Goal: Task Accomplishment & Management: Manage account settings

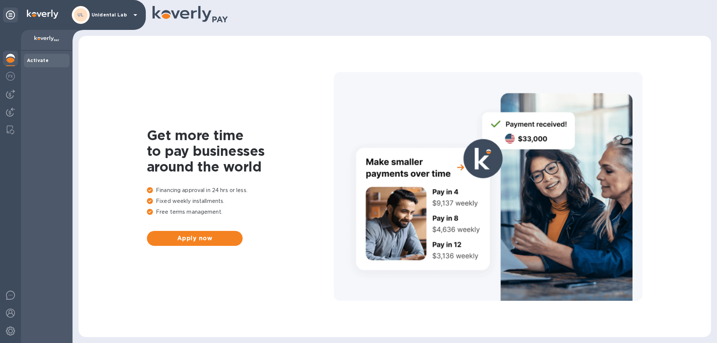
click at [92, 15] on p "Unidental Lab" at bounding box center [110, 14] width 37 height 5
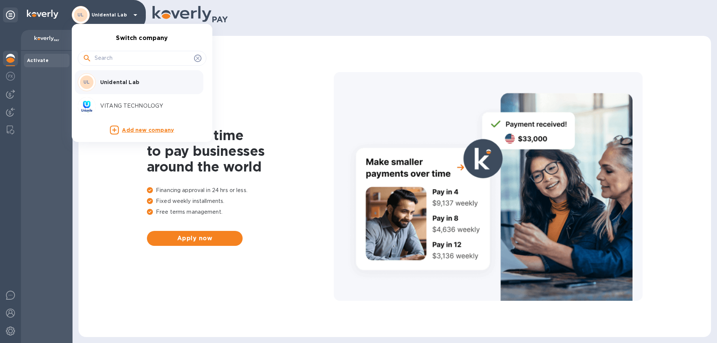
drag, startPoint x: 108, startPoint y: 99, endPoint x: 111, endPoint y: 102, distance: 4.0
click at [109, 101] on div "VITANG TECHNOLOGY" at bounding box center [136, 106] width 117 height 18
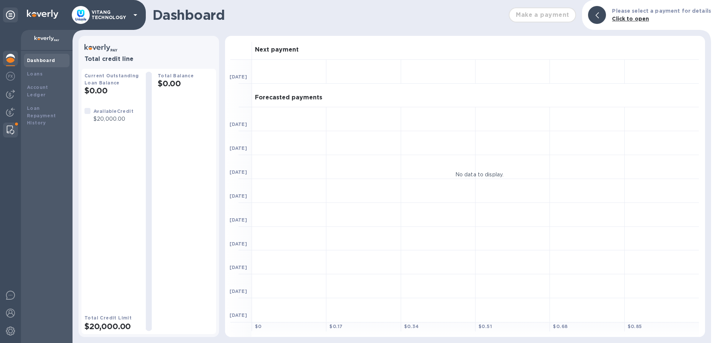
click at [13, 130] on img at bounding box center [10, 130] width 7 height 9
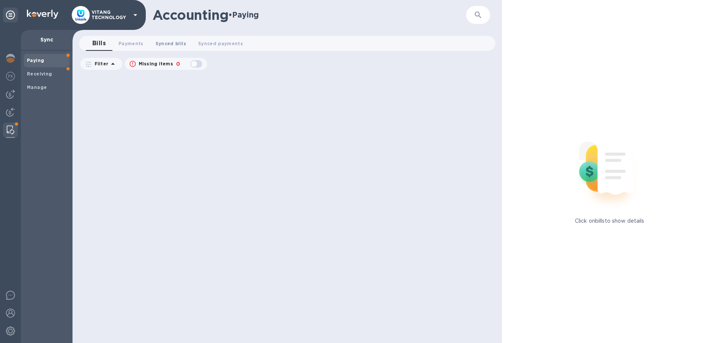
click at [166, 44] on span "Synced bills 0" at bounding box center [170, 44] width 31 height 8
click at [32, 78] on div "Receiving" at bounding box center [47, 73] width 46 height 13
click at [162, 44] on span "Synced payments 0" at bounding box center [158, 44] width 45 height 8
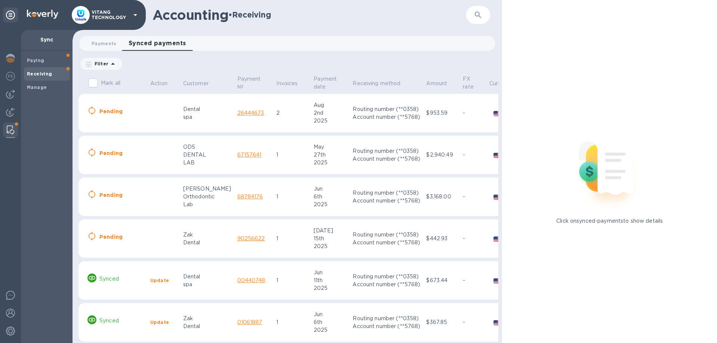
drag, startPoint x: 266, startPoint y: 70, endPoint x: 274, endPoint y: 73, distance: 8.3
click at [45, 88] on b "Manage" at bounding box center [37, 87] width 20 height 6
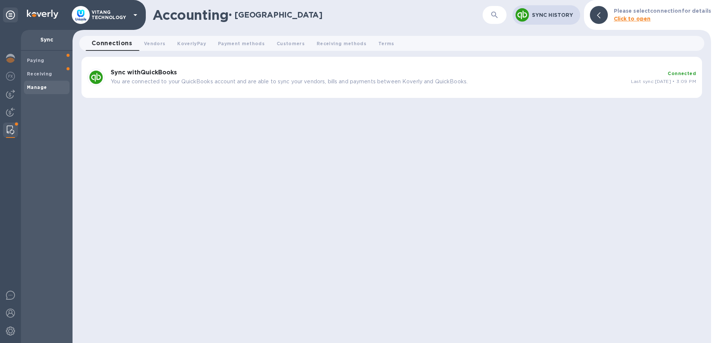
click at [546, 12] on p "Sync History" at bounding box center [553, 14] width 42 height 7
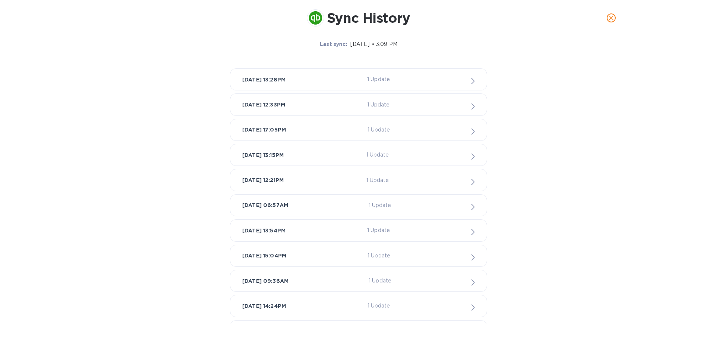
click at [370, 80] on div "[DATE] 13:28PM 1 Update" at bounding box center [358, 79] width 232 height 9
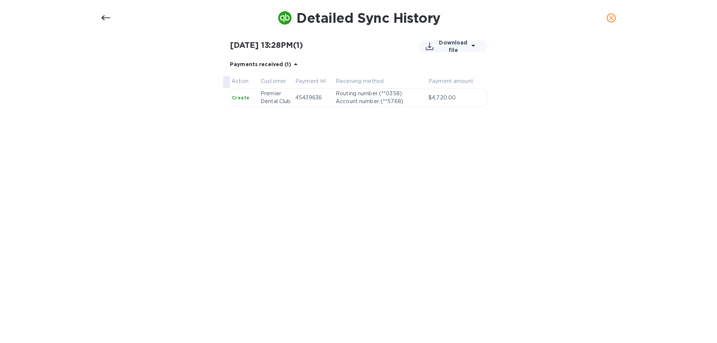
click at [98, 16] on div at bounding box center [106, 18] width 18 height 18
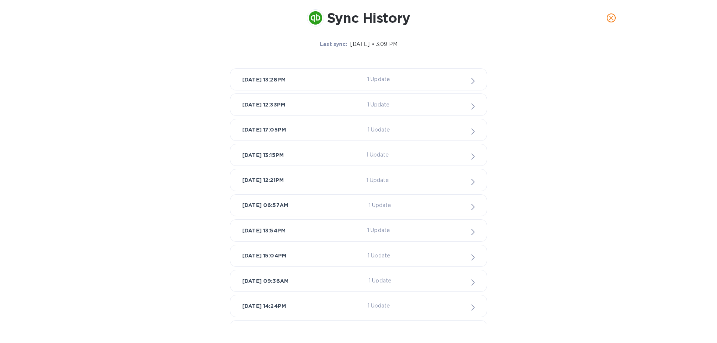
click at [330, 104] on div "[DATE] 12:33PM 1 Update" at bounding box center [358, 104] width 232 height 9
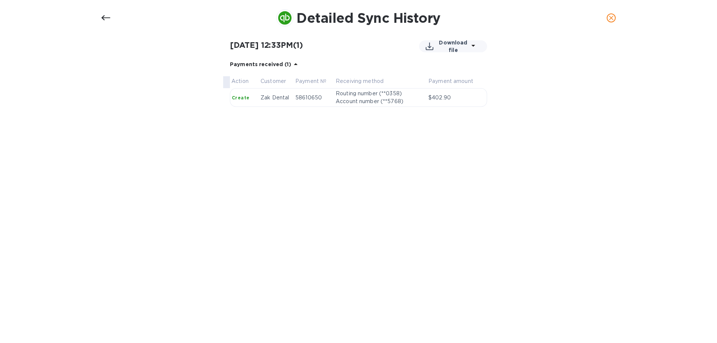
click at [106, 19] on icon at bounding box center [105, 17] width 9 height 9
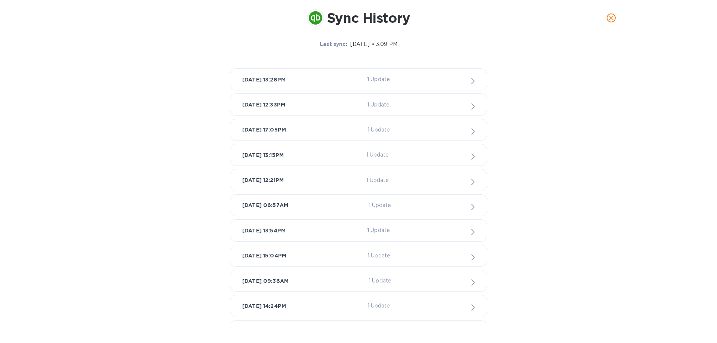
click at [369, 127] on div "[DATE] 17:05PM 1 Update" at bounding box center [358, 129] width 232 height 9
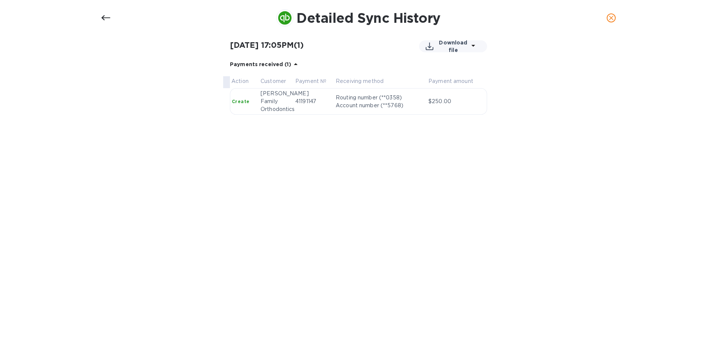
click at [101, 14] on div at bounding box center [106, 18] width 18 height 18
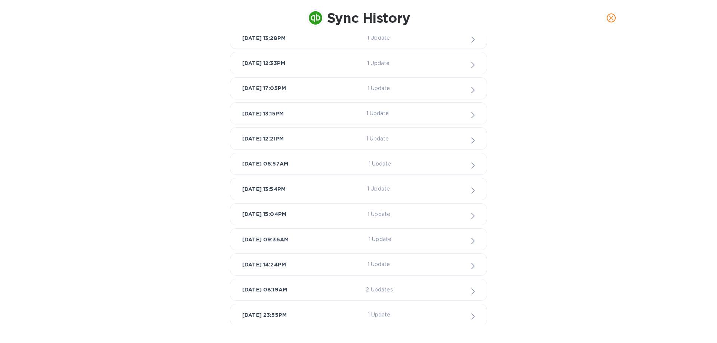
scroll to position [43, 0]
click at [334, 214] on div "[DATE] 15:04PM 1 Update" at bounding box center [358, 213] width 232 height 9
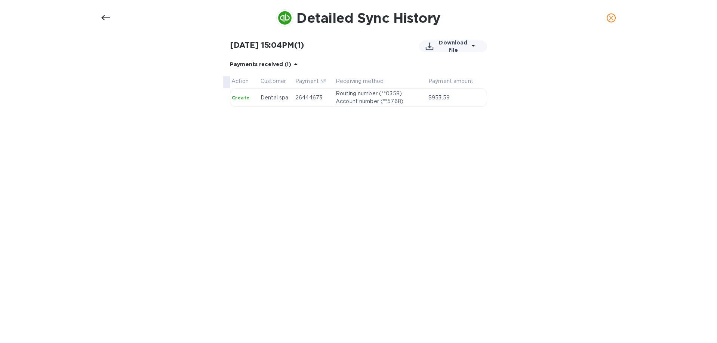
click at [105, 20] on icon at bounding box center [105, 17] width 9 height 9
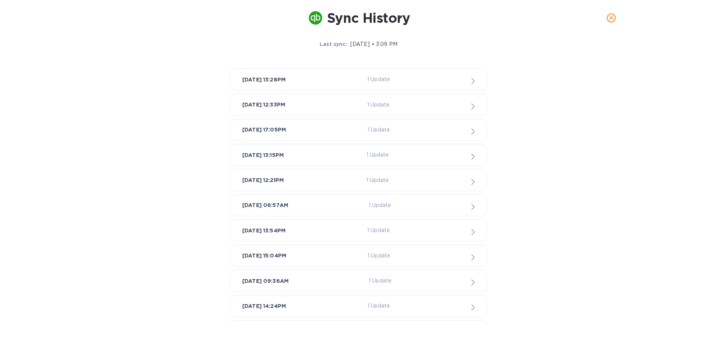
click at [610, 18] on icon "close" at bounding box center [611, 18] width 4 height 4
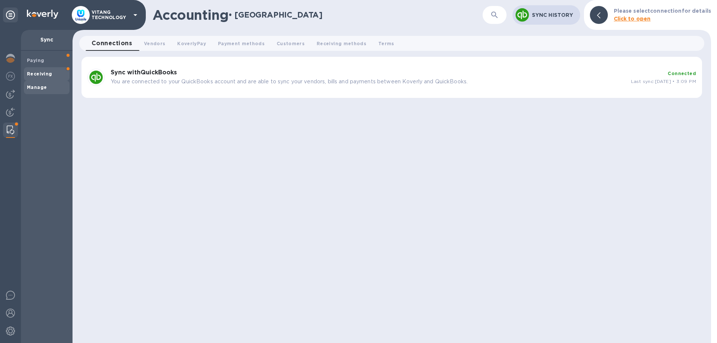
click at [58, 71] on span "Receiving" at bounding box center [47, 73] width 40 height 7
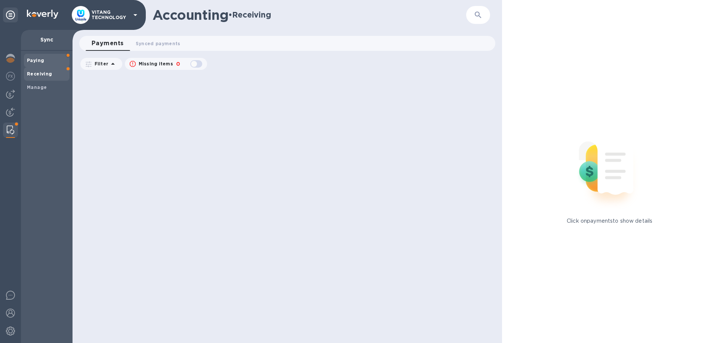
click at [42, 62] on b "Paying" at bounding box center [35, 61] width 17 height 6
click at [36, 77] on b "Receiving" at bounding box center [39, 74] width 25 height 6
click at [159, 43] on span "Synced payments 0" at bounding box center [158, 44] width 45 height 8
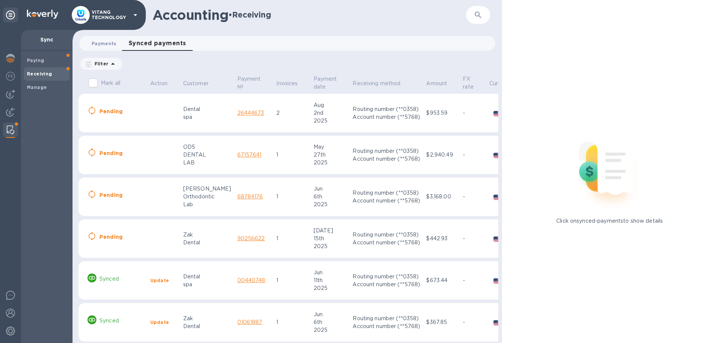
click at [98, 43] on span "Payments 0" at bounding box center [104, 44] width 25 height 8
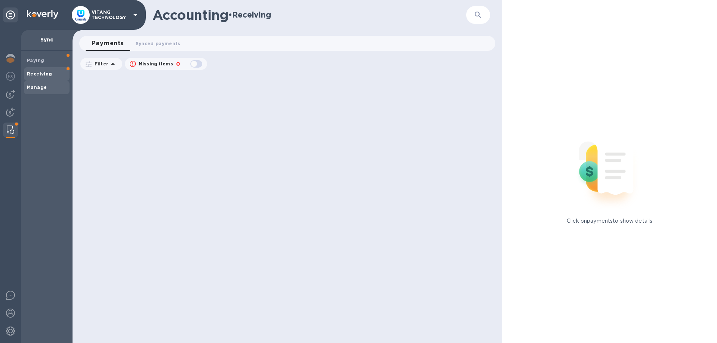
click at [55, 84] on span "Manage" at bounding box center [47, 87] width 40 height 7
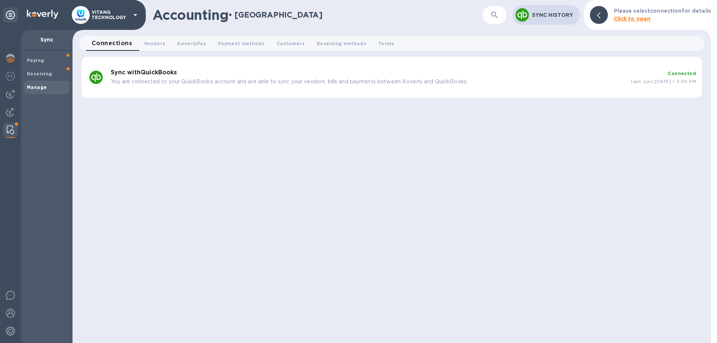
click at [173, 78] on p "You are connected to your QuickBooks account and are able to sync your vendors,…" at bounding box center [368, 82] width 514 height 8
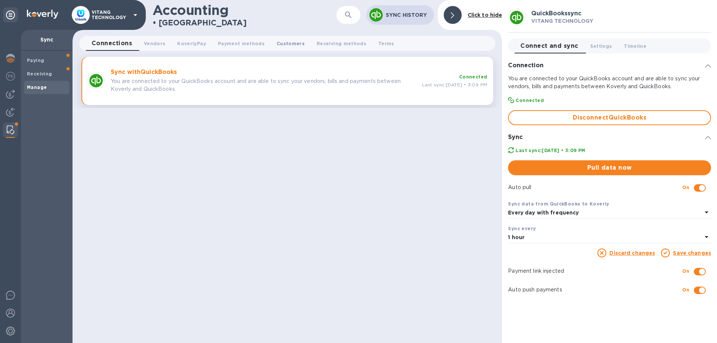
click at [282, 47] on span "Customers 0" at bounding box center [291, 44] width 28 height 8
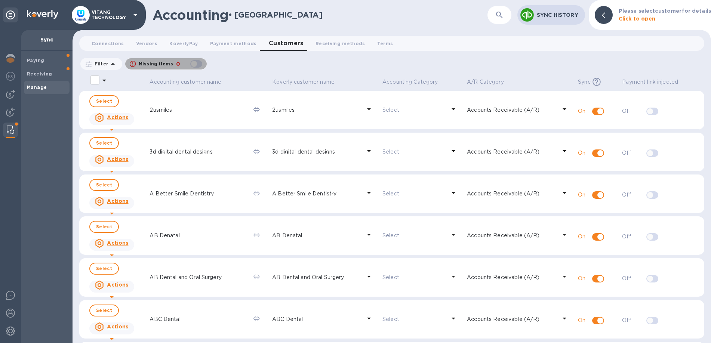
click at [198, 65] on div "button" at bounding box center [196, 64] width 15 height 10
checkbox input "true"
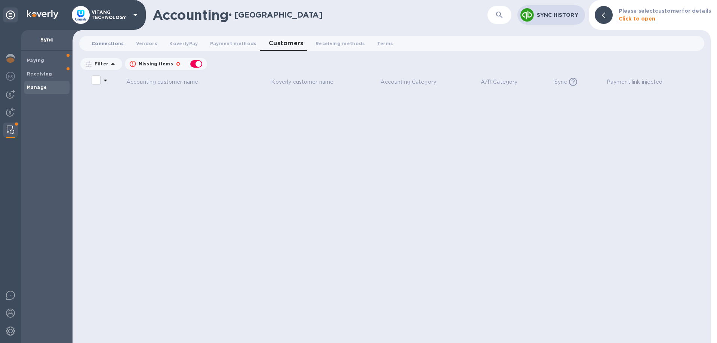
click at [106, 43] on span "Connections 0" at bounding box center [108, 44] width 33 height 8
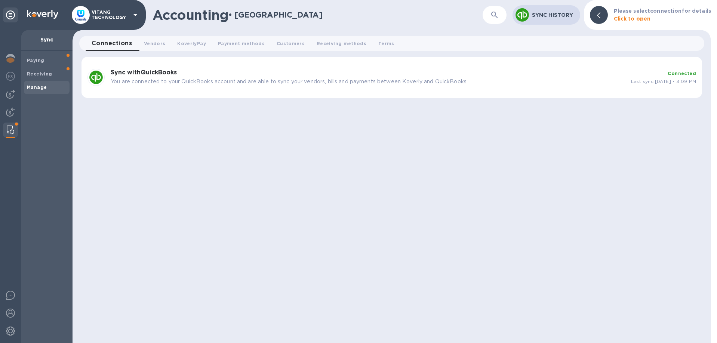
click at [573, 83] on p "You are connected to your QuickBooks account and are able to sync your vendors,…" at bounding box center [368, 82] width 514 height 8
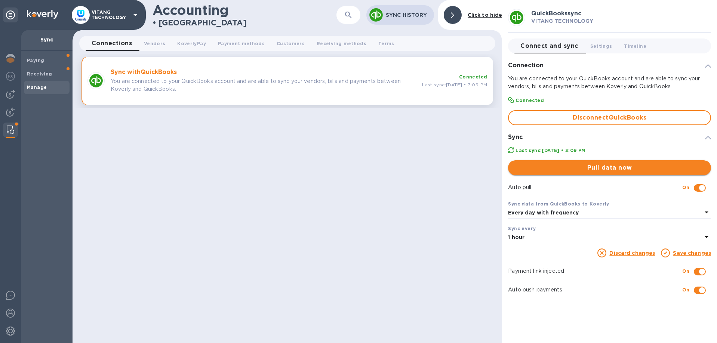
click at [605, 170] on span "Pull data now" at bounding box center [609, 167] width 191 height 9
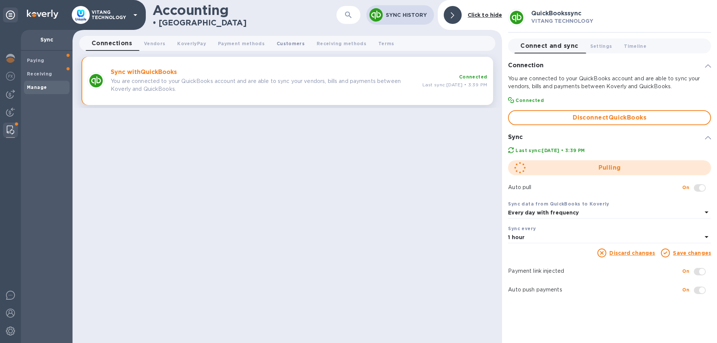
click at [284, 46] on span "Customers 0" at bounding box center [291, 44] width 28 height 8
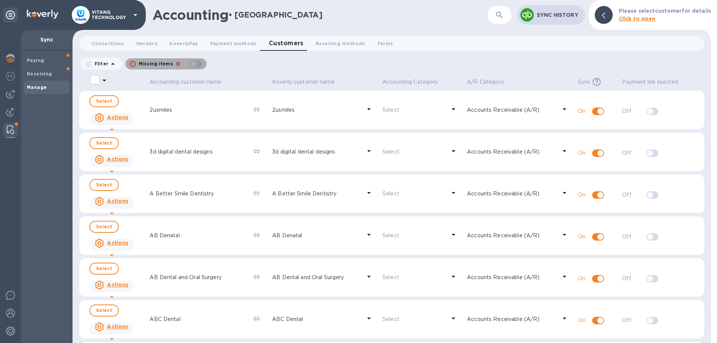
click at [196, 63] on div "button" at bounding box center [196, 64] width 15 height 10
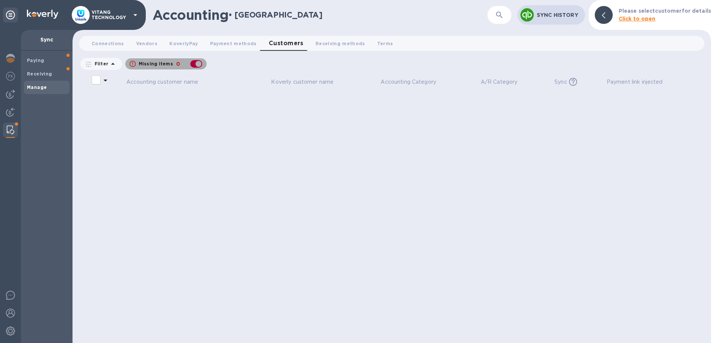
click at [200, 64] on div "button" at bounding box center [196, 64] width 15 height 10
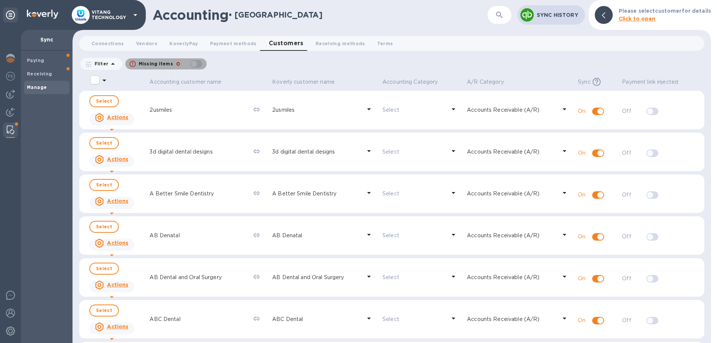
click at [195, 66] on div "button" at bounding box center [196, 64] width 15 height 10
checkbox input "true"
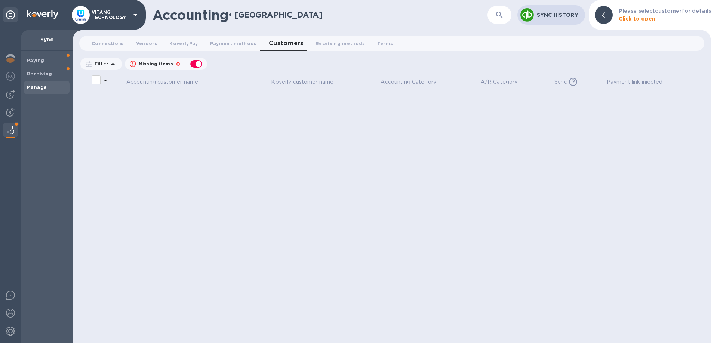
click at [556, 14] on p "Sync History" at bounding box center [558, 14] width 42 height 7
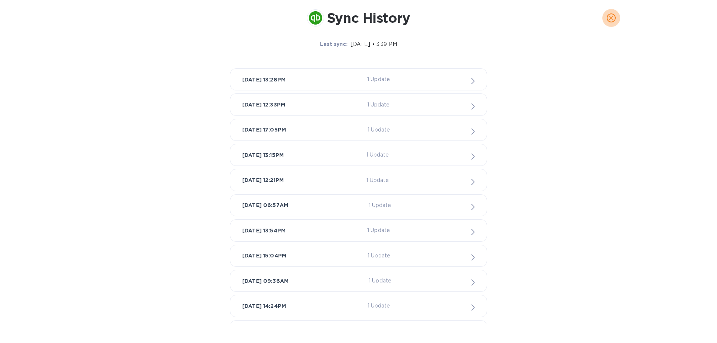
click at [608, 15] on span "close" at bounding box center [610, 17] width 9 height 9
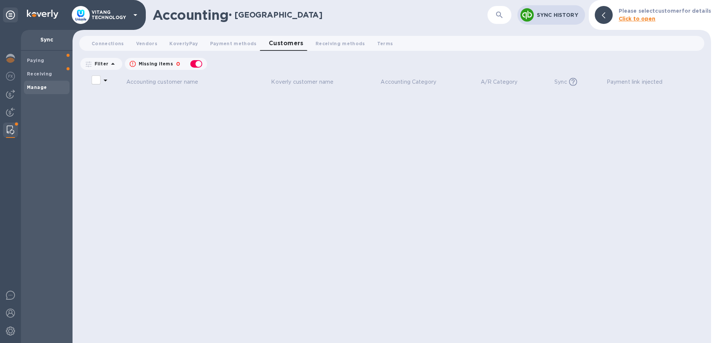
click at [498, 18] on icon "button" at bounding box center [499, 14] width 9 height 9
click at [503, 13] on icon "button" at bounding box center [499, 14] width 9 height 9
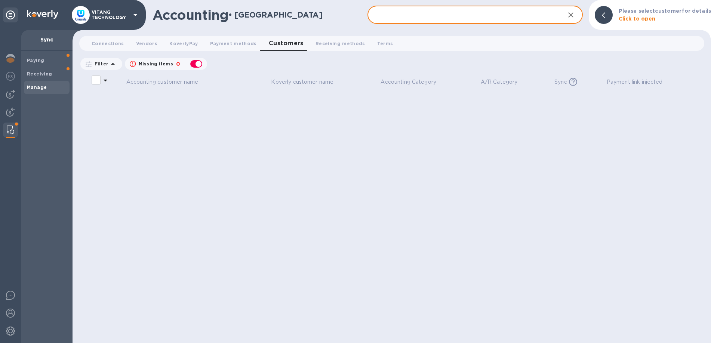
paste input "Stockton"
type input "Stockton"
click at [194, 62] on div "button" at bounding box center [196, 64] width 15 height 10
checkbox input "false"
click at [416, 16] on input "Stockton" at bounding box center [462, 15] width 191 height 18
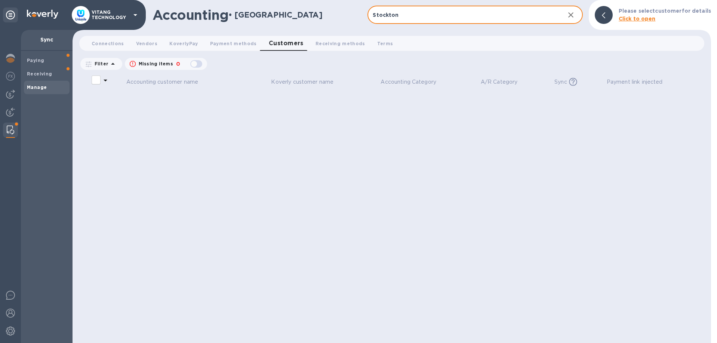
click at [572, 18] on icon "button" at bounding box center [570, 14] width 9 height 9
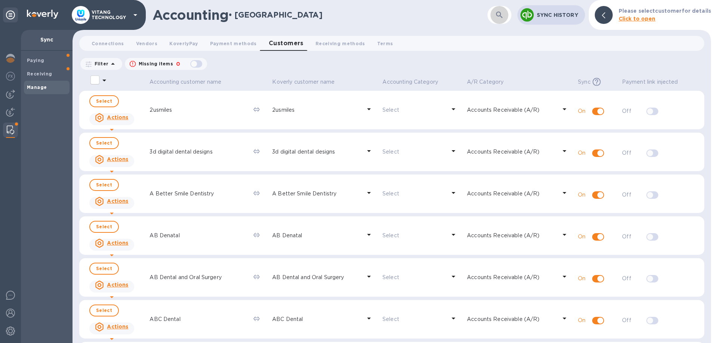
click at [501, 18] on icon "button" at bounding box center [499, 14] width 9 height 9
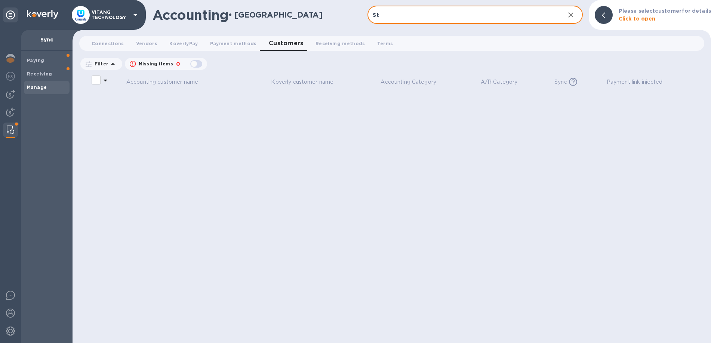
type input "S"
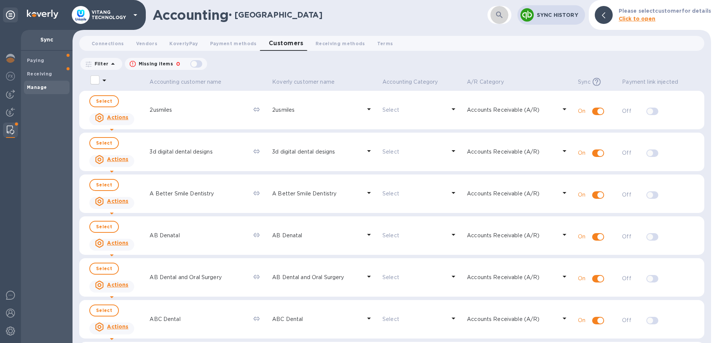
click at [497, 21] on button "button" at bounding box center [499, 15] width 18 height 18
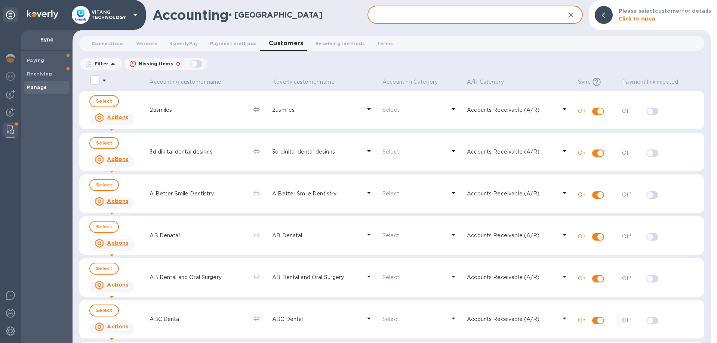
paste input "Dr [PERSON_NAME]"
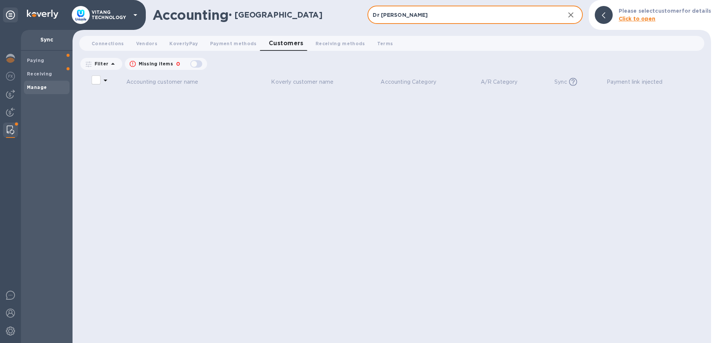
drag, startPoint x: 380, startPoint y: 16, endPoint x: 326, endPoint y: 10, distance: 54.5
click at [367, 10] on input "Dr [PERSON_NAME]" at bounding box center [462, 15] width 191 height 18
drag, startPoint x: 391, startPoint y: 15, endPoint x: 286, endPoint y: 5, distance: 105.1
click at [367, 6] on input "[PERSON_NAME]" at bounding box center [462, 15] width 191 height 18
type input "[PERSON_NAME]"
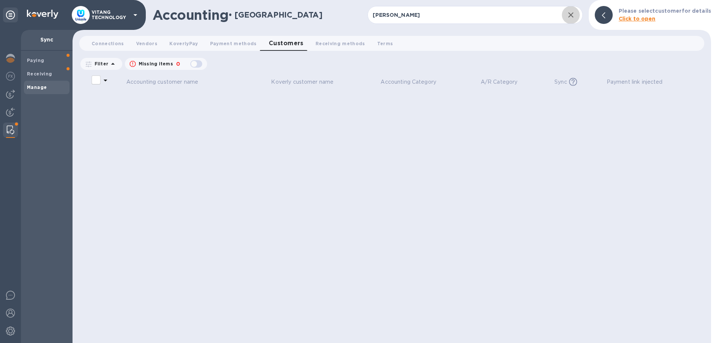
click at [572, 16] on icon "button" at bounding box center [570, 14] width 9 height 9
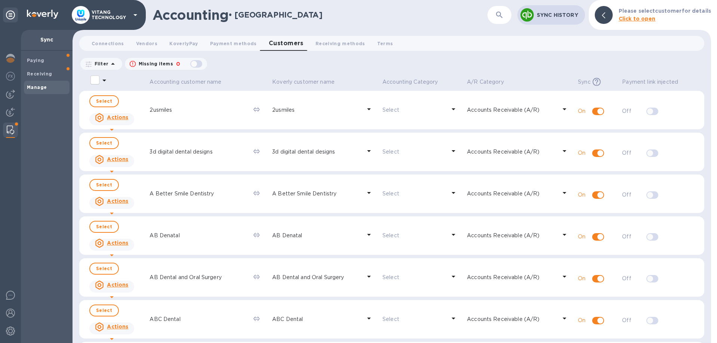
click at [9, 129] on img at bounding box center [10, 130] width 7 height 9
click at [106, 46] on span "Connections 0" at bounding box center [108, 44] width 33 height 8
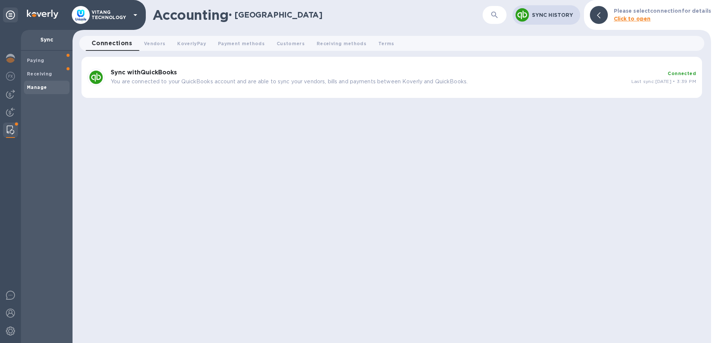
click at [155, 87] on div "Sync with QuickBooks You are connected to your QuickBooks account and are able …" at bounding box center [368, 77] width 521 height 22
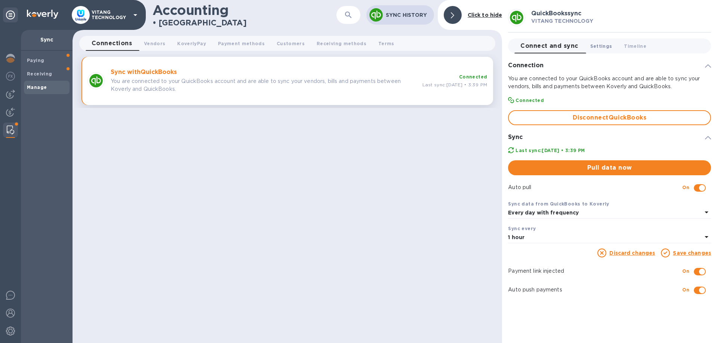
click at [600, 44] on span "Settings 0" at bounding box center [601, 46] width 22 height 8
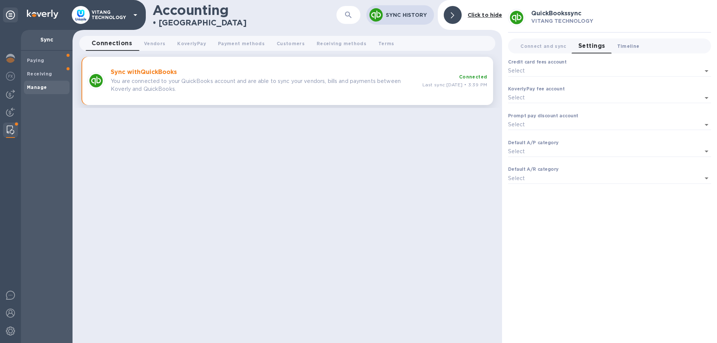
click at [633, 46] on span "Timeline 0" at bounding box center [628, 46] width 22 height 8
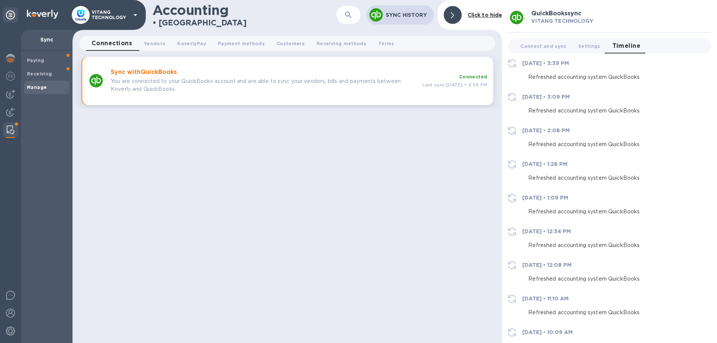
click at [170, 46] on button "Vendors 0" at bounding box center [154, 43] width 33 height 15
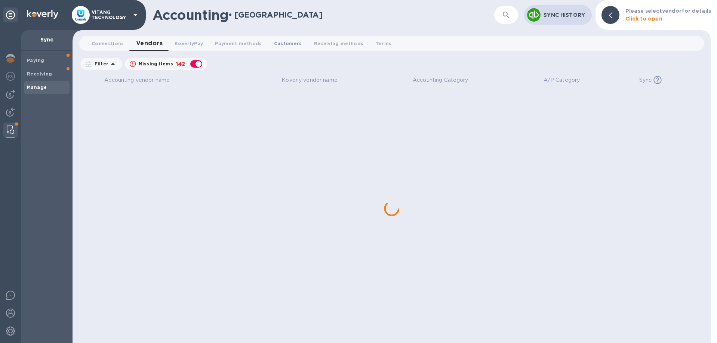
click at [293, 44] on span "Customers 0" at bounding box center [288, 44] width 28 height 8
checkbox input "false"
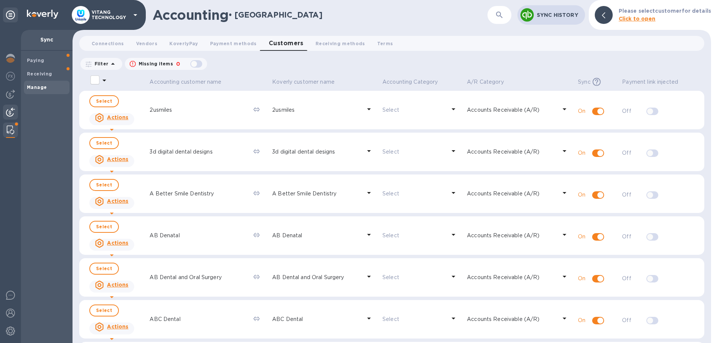
click at [9, 115] on img at bounding box center [10, 112] width 9 height 9
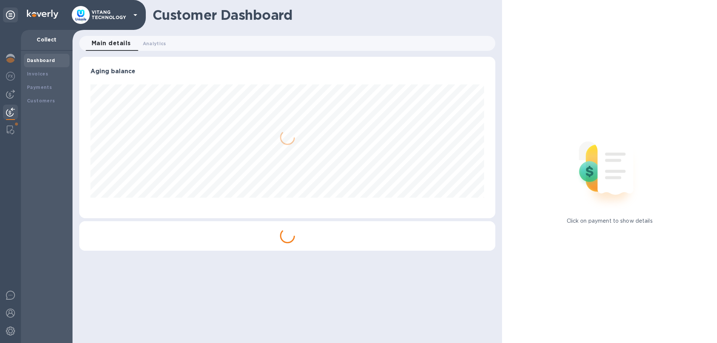
scroll to position [161, 416]
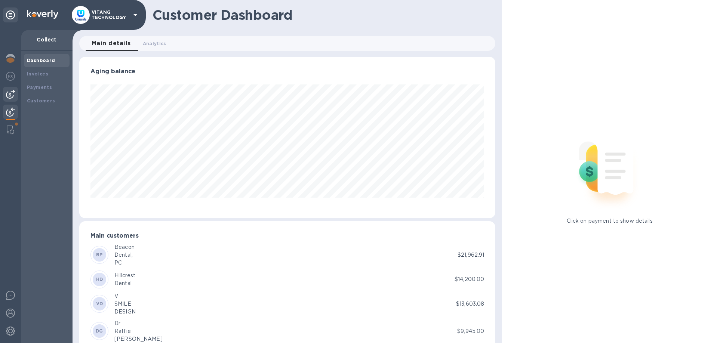
click at [10, 89] on div at bounding box center [10, 94] width 15 height 15
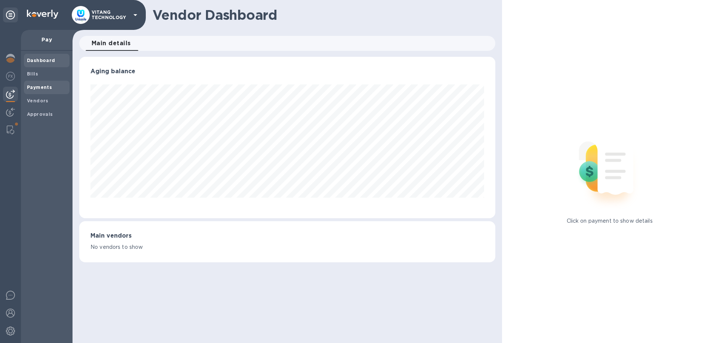
scroll to position [161, 416]
click at [37, 89] on b "Payments" at bounding box center [39, 87] width 25 height 6
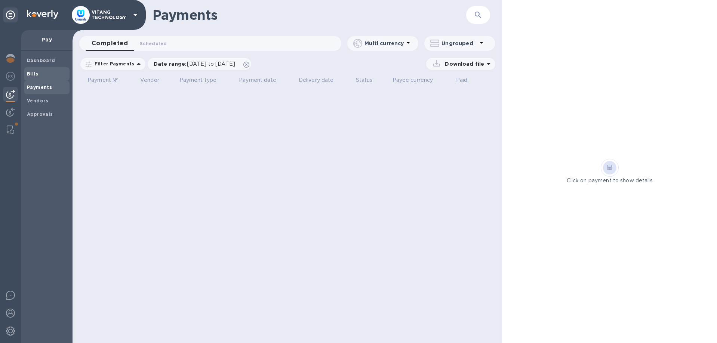
click at [37, 75] on span "Bills" at bounding box center [47, 73] width 40 height 7
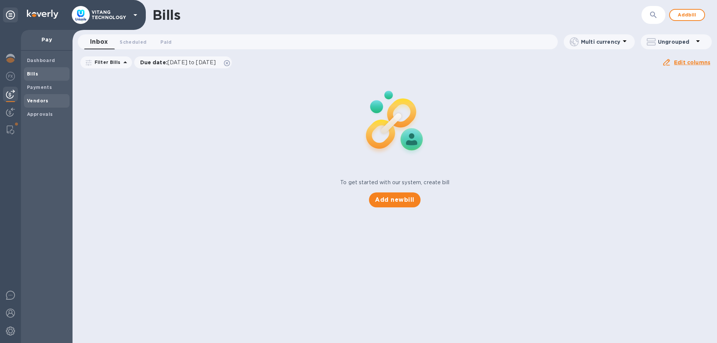
click at [31, 98] on span "Vendors" at bounding box center [38, 100] width 22 height 7
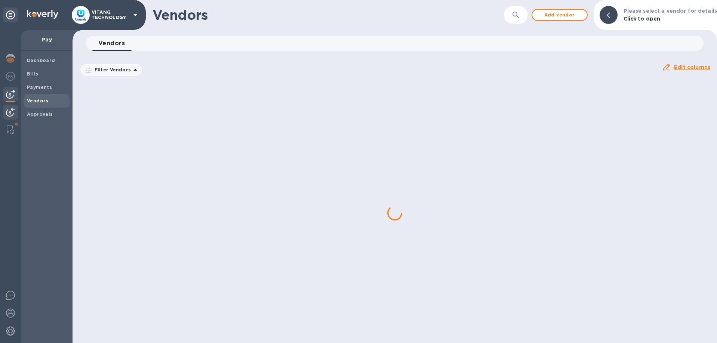
click at [8, 118] on div at bounding box center [10, 113] width 15 height 16
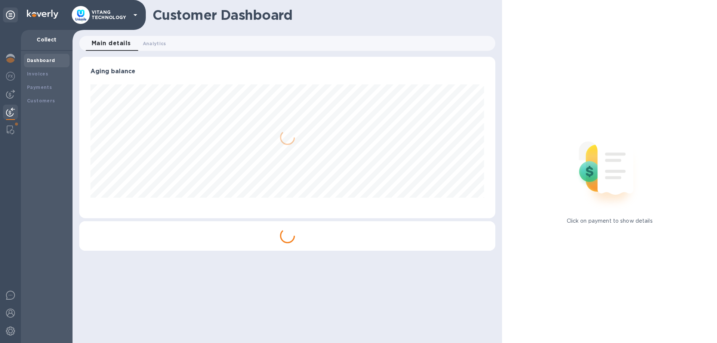
scroll to position [161, 416]
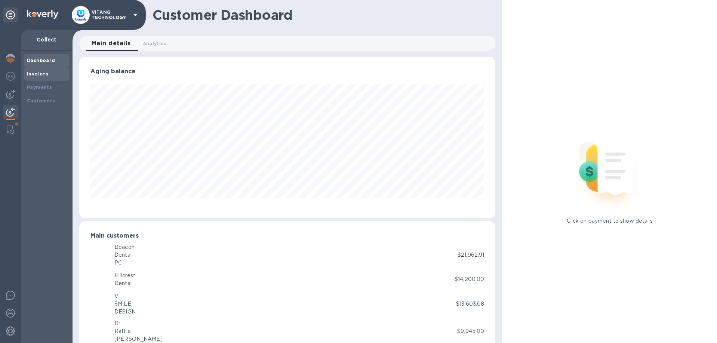
click at [44, 76] on b "Invoices" at bounding box center [37, 74] width 21 height 6
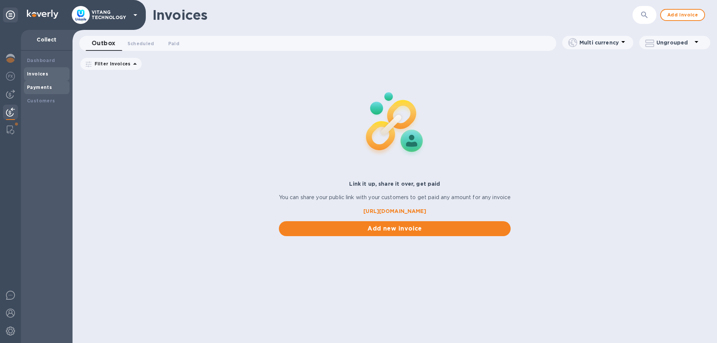
click at [38, 90] on b "Payments" at bounding box center [39, 87] width 25 height 6
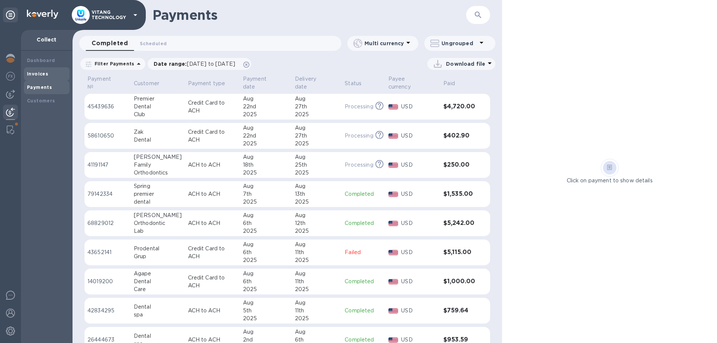
click at [41, 73] on b "Invoices" at bounding box center [37, 74] width 21 height 6
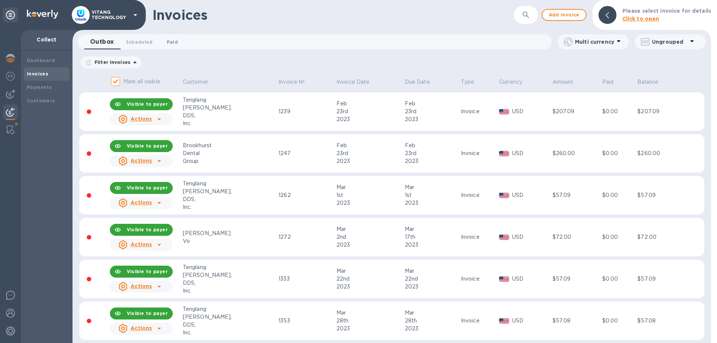
click at [177, 43] on span "Paid 0" at bounding box center [172, 42] width 11 height 8
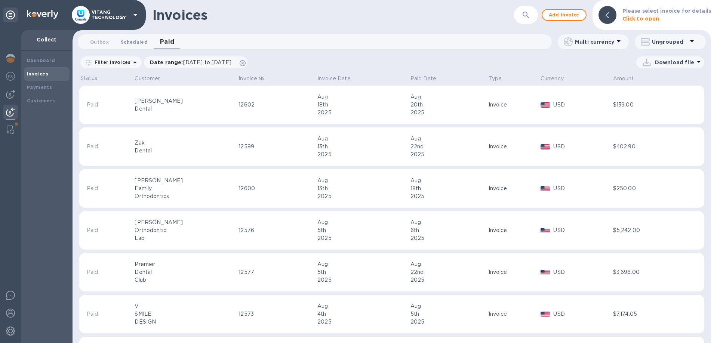
click at [136, 42] on span "Scheduled 0" at bounding box center [134, 42] width 27 height 8
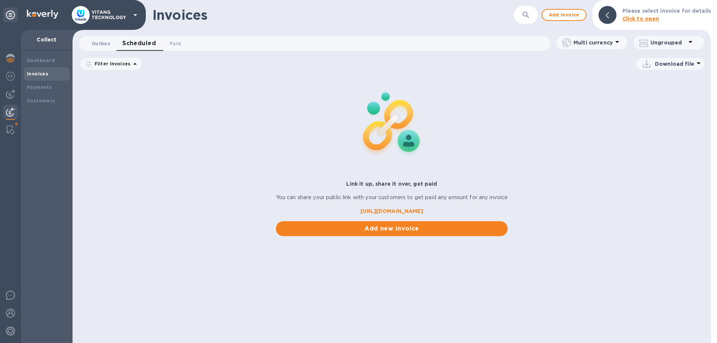
click at [103, 44] on span "Outbox 0" at bounding box center [101, 44] width 19 height 8
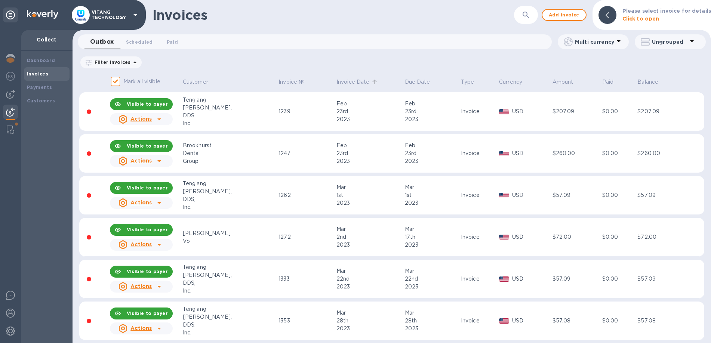
click at [336, 84] on p "Invoice Date" at bounding box center [352, 82] width 33 height 8
click at [336, 82] on p "Invoice Date" at bounding box center [352, 82] width 33 height 8
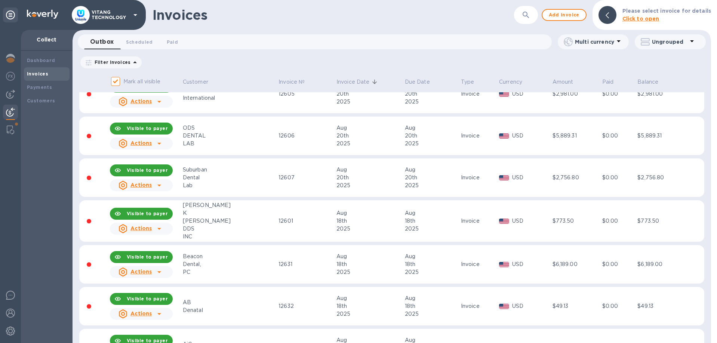
scroll to position [85, 0]
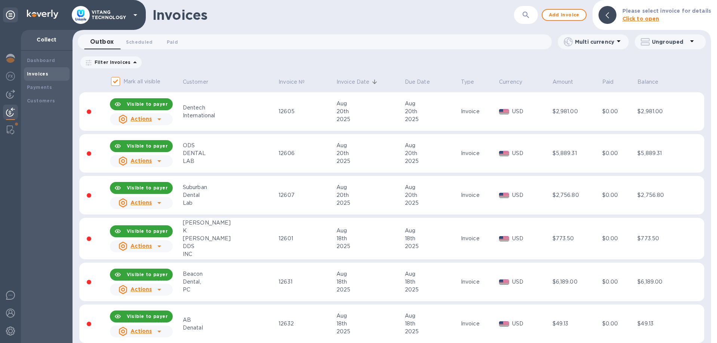
scroll to position [85, 0]
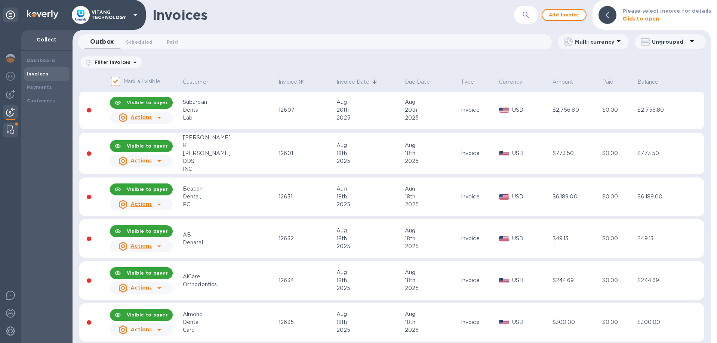
click at [5, 128] on div at bounding box center [10, 130] width 13 height 15
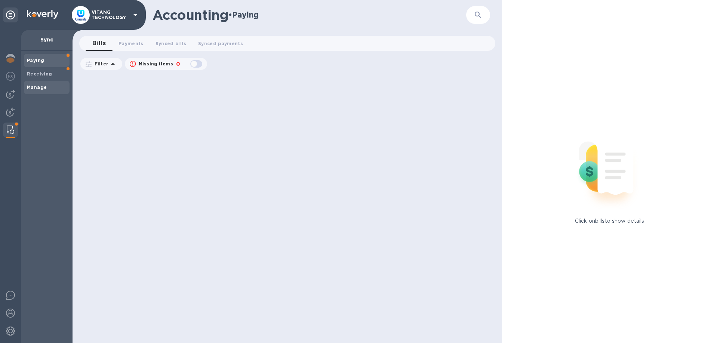
click at [49, 85] on span "Manage" at bounding box center [47, 87] width 40 height 7
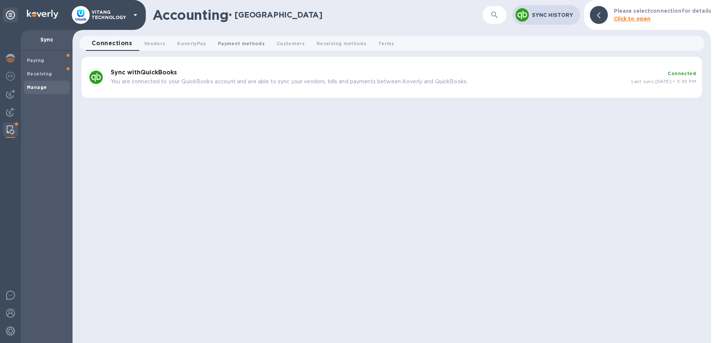
click at [238, 46] on span "Payment methods 0" at bounding box center [241, 44] width 47 height 8
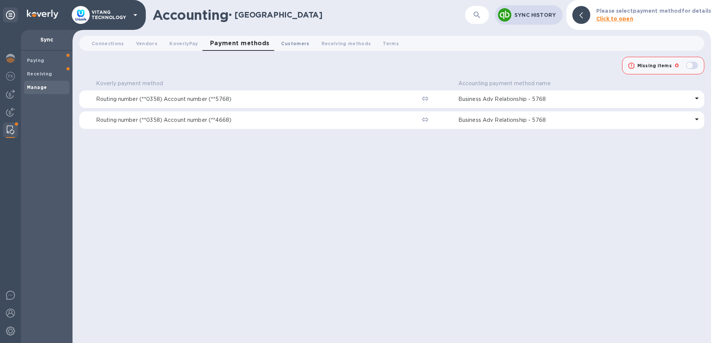
click at [303, 50] on button "Customers 0" at bounding box center [295, 43] width 40 height 15
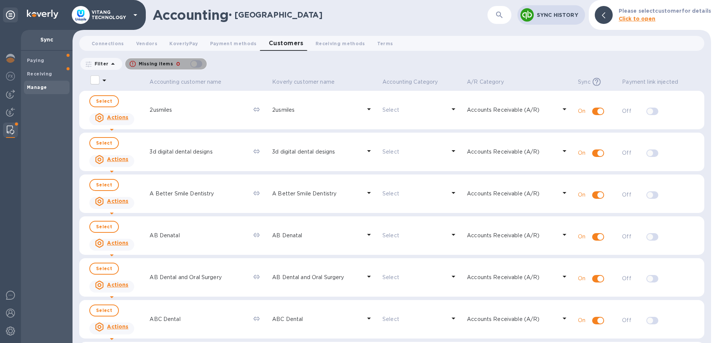
click at [197, 65] on div "button" at bounding box center [196, 64] width 15 height 10
checkbox input "true"
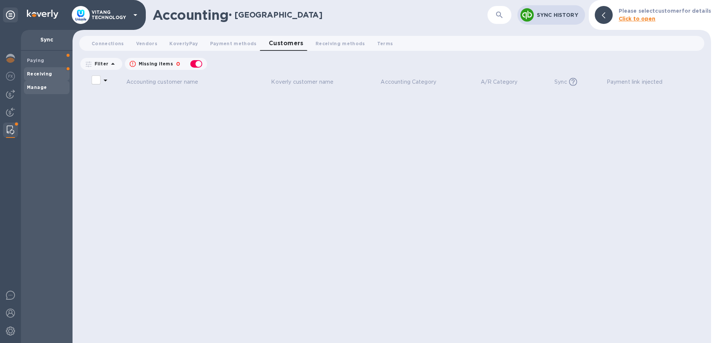
click at [35, 77] on span "Receiving" at bounding box center [39, 73] width 25 height 7
